Goal: Navigation & Orientation: Find specific page/section

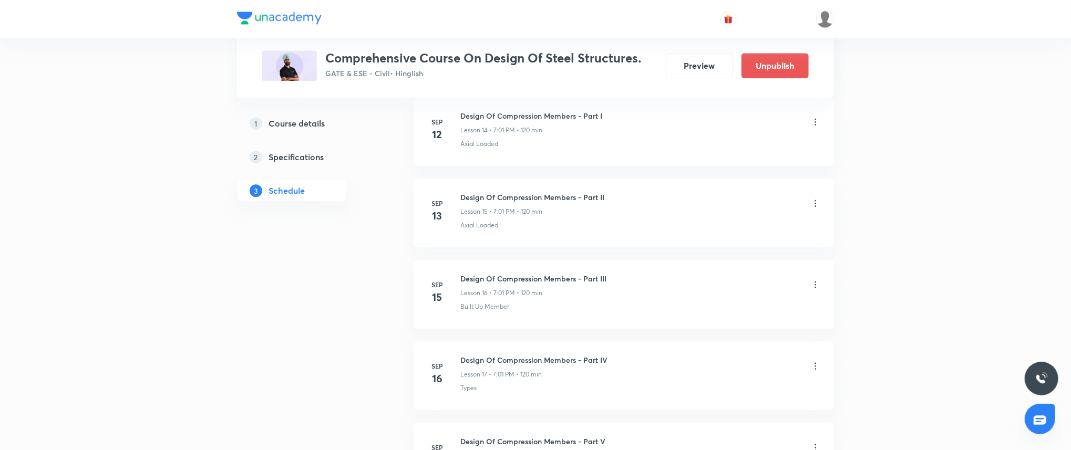
scroll to position [1667, 0]
